Goal: Task Accomplishment & Management: Manage account settings

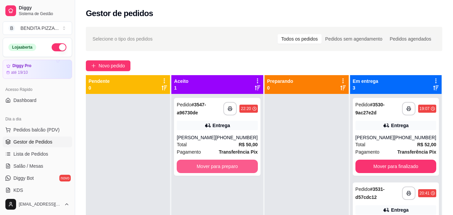
click at [232, 160] on button "Mover para preparo" at bounding box center [217, 166] width 81 height 13
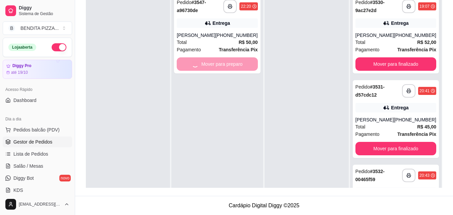
scroll to position [52, 0]
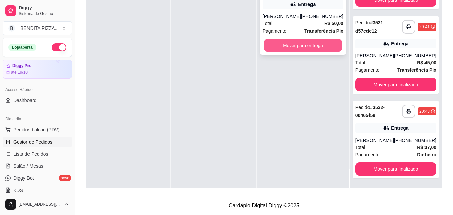
click at [294, 48] on button "Mover para entrega" at bounding box center [303, 45] width 79 height 13
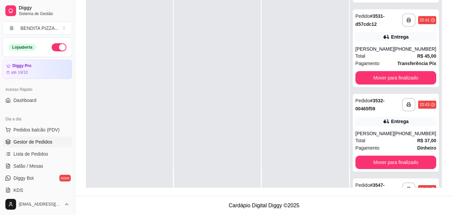
scroll to position [137, 0]
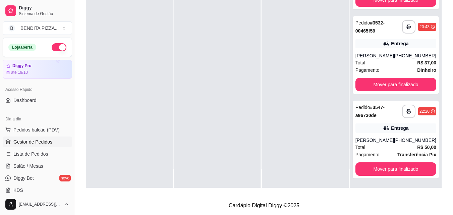
click at [450, 180] on div "**********" at bounding box center [264, 57] width 378 height 275
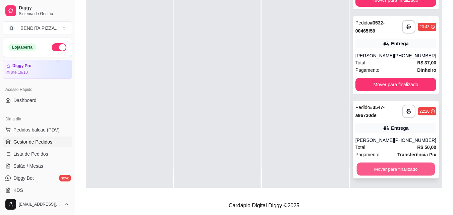
click at [408, 172] on button "Mover para finalizado" at bounding box center [396, 169] width 79 height 13
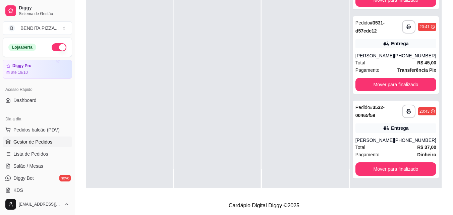
scroll to position [52, 0]
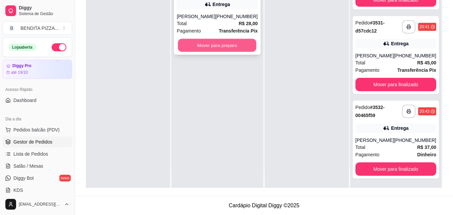
click at [221, 45] on button "Mover para preparo" at bounding box center [217, 45] width 79 height 13
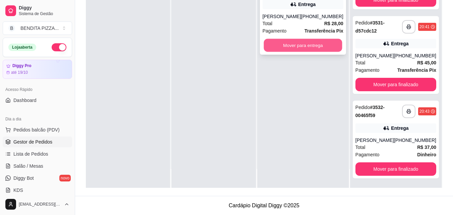
click at [299, 46] on button "Mover para entrega" at bounding box center [303, 45] width 79 height 13
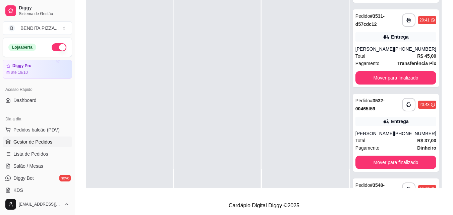
scroll to position [137, 0]
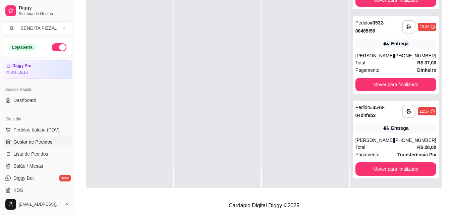
drag, startPoint x: 449, startPoint y: 137, endPoint x: 449, endPoint y: 174, distance: 36.9
click at [450, 174] on div "**********" at bounding box center [264, 57] width 378 height 275
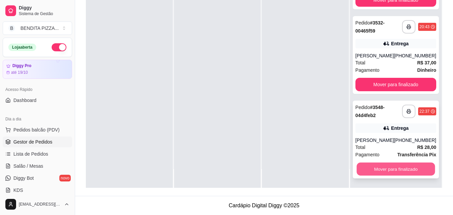
click at [421, 171] on button "Mover para finalizado" at bounding box center [396, 169] width 79 height 13
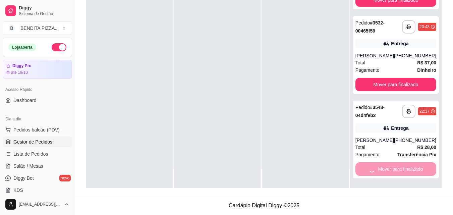
scroll to position [52, 0]
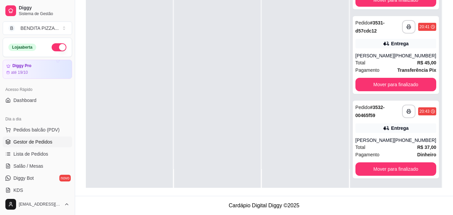
click at [77, 109] on button "Toggle Sidebar" at bounding box center [74, 107] width 5 height 215
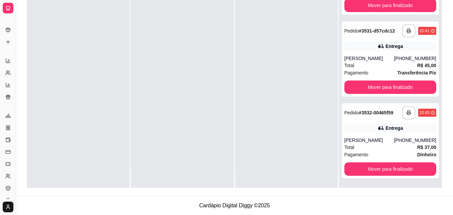
scroll to position [37, 0]
click at [14, 69] on button "Toggle Sidebar" at bounding box center [15, 107] width 5 height 215
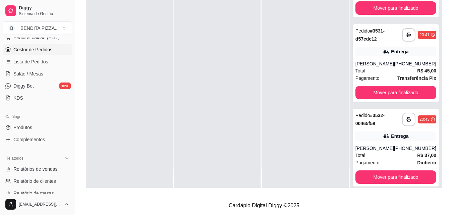
click at [15, 142] on div "Catálogo Produtos Complementos" at bounding box center [37, 128] width 75 height 39
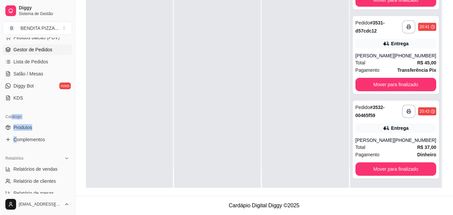
scroll to position [88, 0]
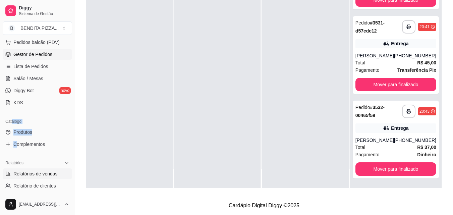
click at [47, 175] on span "Relatórios de vendas" at bounding box center [35, 173] width 44 height 7
select select "ALL"
select select "0"
